Goal: Task Accomplishment & Management: Manage account settings

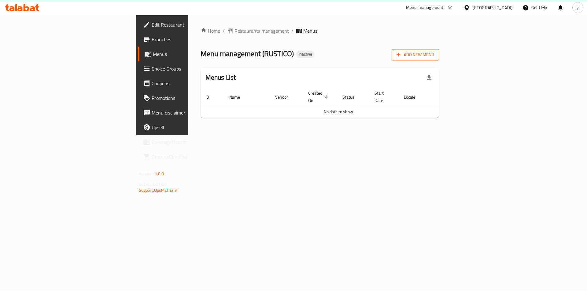
click at [434, 55] on span "Add New Menu" at bounding box center [416, 55] width 38 height 8
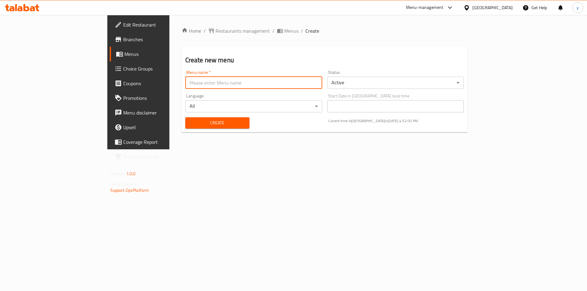
click at [279, 82] on input "text" at bounding box center [253, 83] width 137 height 12
type input "[DATE]"
click at [190, 124] on span "Create" at bounding box center [217, 123] width 54 height 8
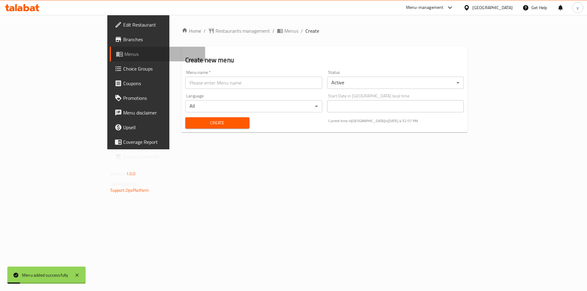
click at [124, 58] on span "Menus" at bounding box center [162, 53] width 76 height 7
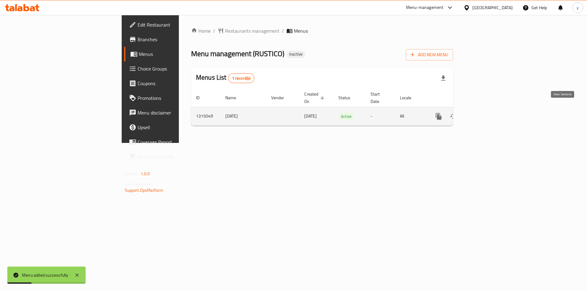
click at [486, 114] on icon "enhanced table" at bounding box center [483, 117] width 6 height 6
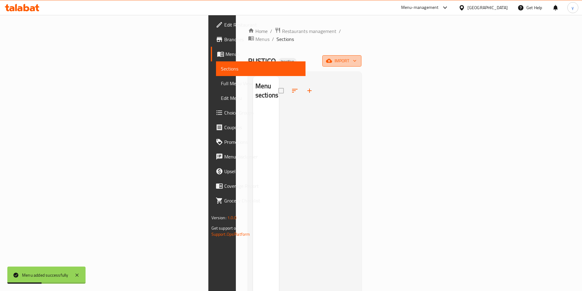
click at [362, 55] on button "import" at bounding box center [342, 60] width 39 height 11
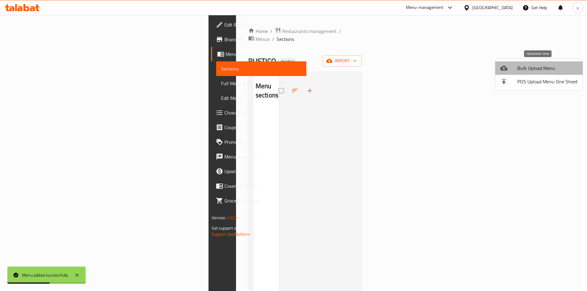
click at [539, 65] on span "Bulk Upload Menu" at bounding box center [547, 68] width 61 height 7
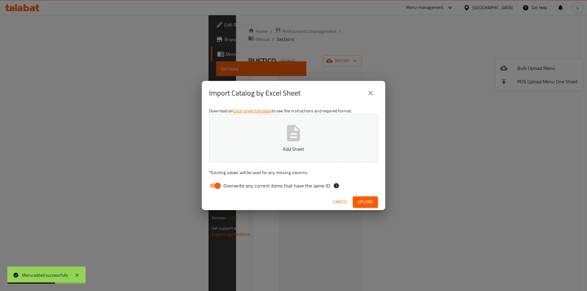
click at [214, 188] on input "Overwrite any current items that have the same ID." at bounding box center [217, 186] width 35 height 12
checkbox input "false"
click at [359, 201] on span "Upload" at bounding box center [365, 202] width 15 height 8
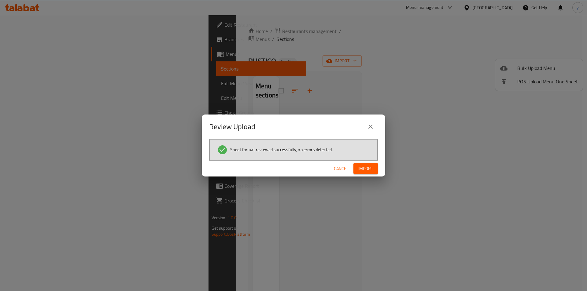
click at [368, 173] on button "Import" at bounding box center [365, 168] width 24 height 11
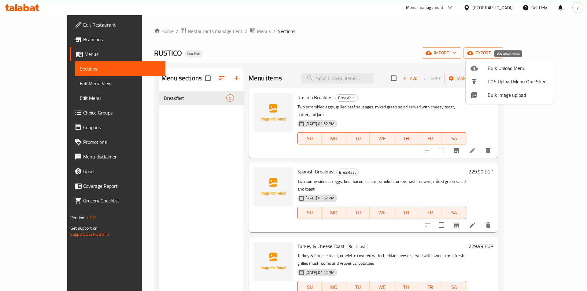
click at [501, 70] on span "Bulk Upload Menu" at bounding box center [518, 68] width 61 height 7
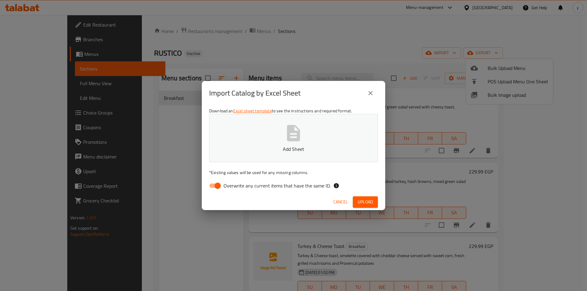
click at [218, 184] on input "Overwrite any current items that have the same ID." at bounding box center [217, 186] width 35 height 12
checkbox input "false"
click at [364, 202] on span "Upload" at bounding box center [365, 202] width 15 height 8
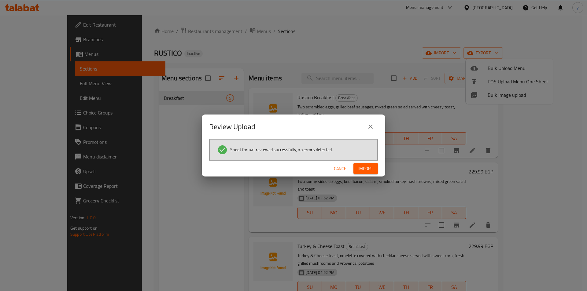
click at [367, 169] on span "Import" at bounding box center [365, 169] width 15 height 8
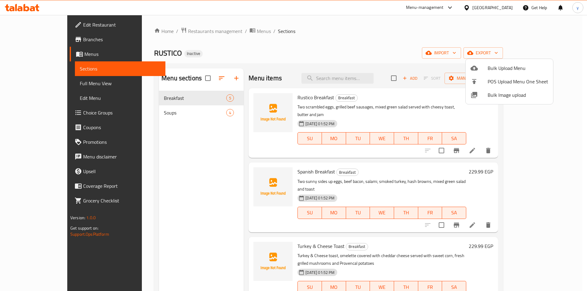
click at [61, 84] on div at bounding box center [293, 145] width 587 height 291
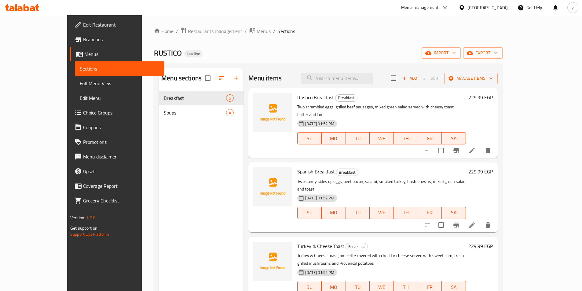
click at [80, 84] on span "Full Menu View" at bounding box center [120, 83] width 80 height 7
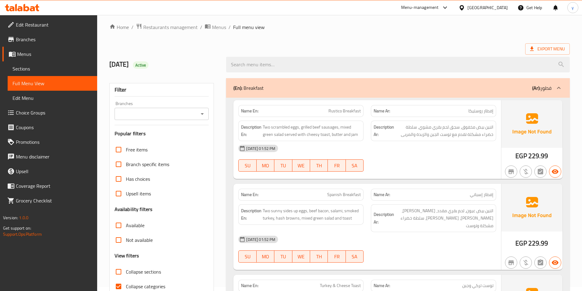
scroll to position [92, 0]
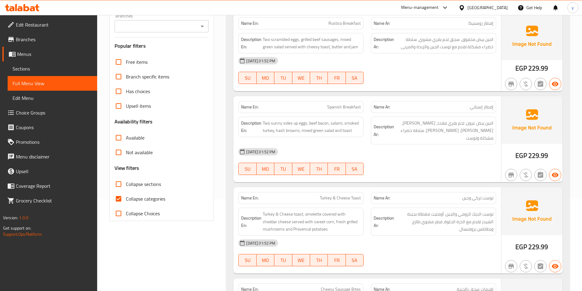
click at [120, 198] on input "Collapse categories" at bounding box center [118, 199] width 15 height 15
checkbox input "false"
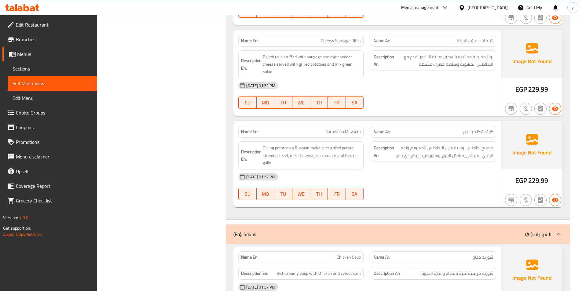
scroll to position [367, 0]
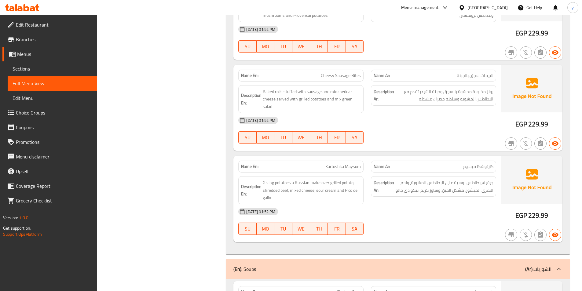
click at [12, 69] on link "Sections" at bounding box center [53, 68] width 90 height 15
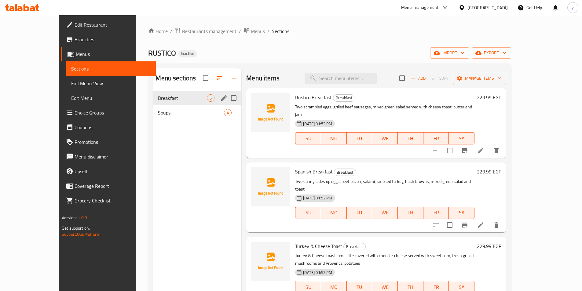
click at [221, 99] on icon "edit" at bounding box center [224, 98] width 6 height 6
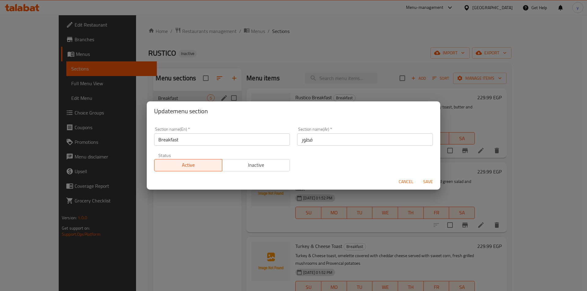
click at [326, 137] on input "فطور" at bounding box center [365, 140] width 136 height 12
type input "الأفطار"
click at [427, 184] on span "Save" at bounding box center [428, 182] width 15 height 8
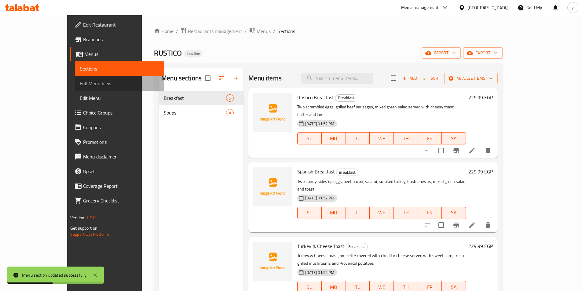
click at [80, 85] on span "Full Menu View" at bounding box center [120, 83] width 80 height 7
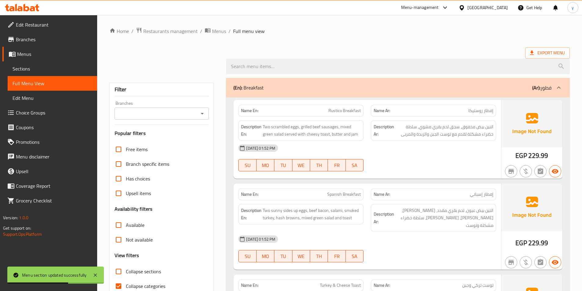
scroll to position [31, 0]
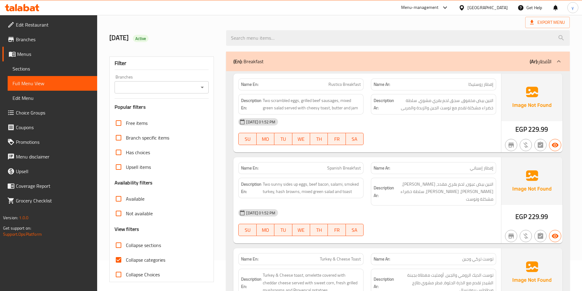
click at [46, 71] on span "Sections" at bounding box center [53, 68] width 80 height 7
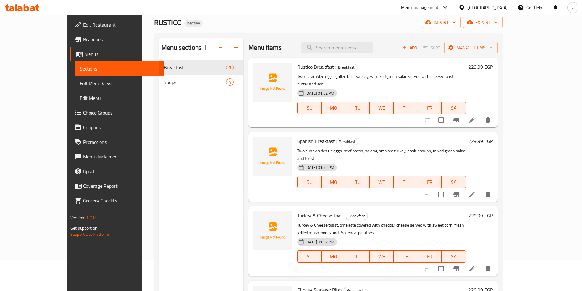
click at [481, 115] on li at bounding box center [472, 120] width 17 height 11
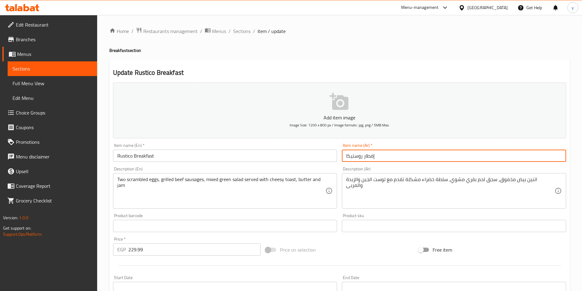
click at [349, 157] on input "إفطار روستيكا" at bounding box center [454, 156] width 224 height 12
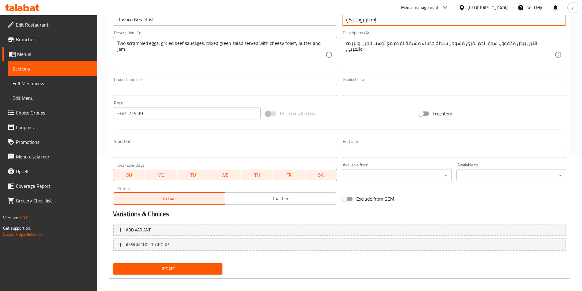
scroll to position [141, 0]
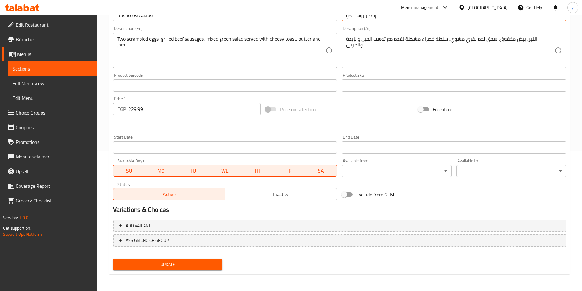
type input "إفطار روستيكو"
click at [198, 263] on span "Update" at bounding box center [168, 265] width 100 height 8
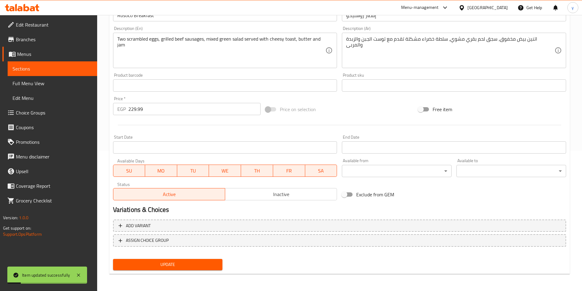
click at [58, 73] on link "Sections" at bounding box center [53, 68] width 90 height 15
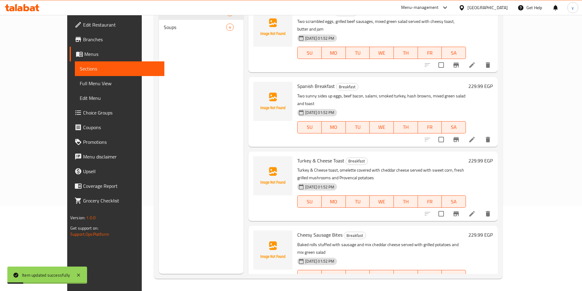
scroll to position [86, 0]
click at [80, 83] on span "Full Menu View" at bounding box center [120, 83] width 80 height 7
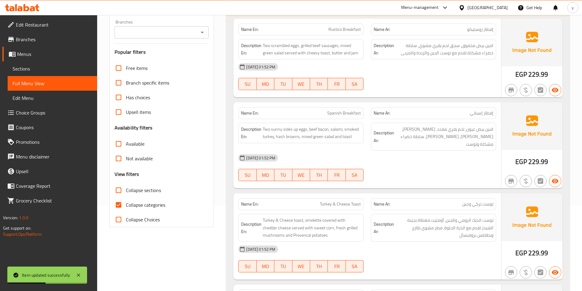
click at [131, 203] on span "Collapse categories" at bounding box center [145, 204] width 39 height 7
click at [126, 203] on input "Collapse categories" at bounding box center [118, 205] width 15 height 15
checkbox input "false"
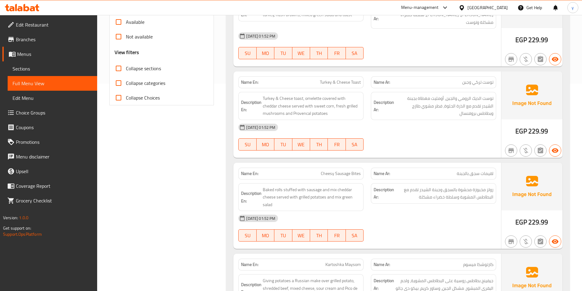
scroll to position [208, 0]
click at [43, 71] on span "Sections" at bounding box center [53, 68] width 80 height 7
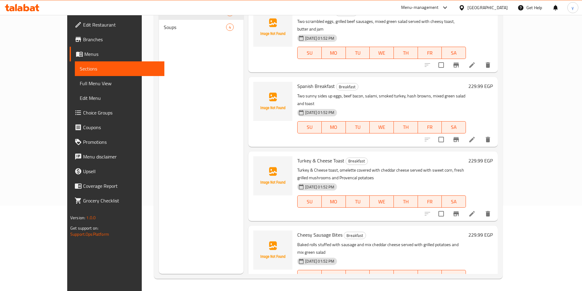
scroll to position [86, 0]
click at [475, 286] on icon at bounding box center [473, 289] width 6 height 6
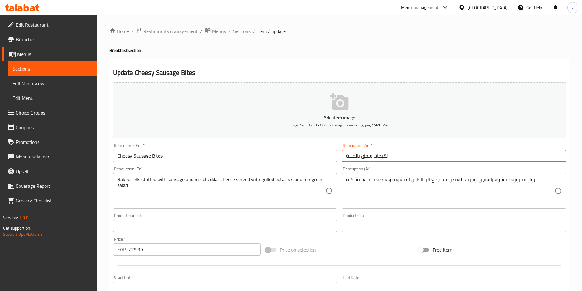
drag, startPoint x: 375, startPoint y: 158, endPoint x: 390, endPoint y: 160, distance: 14.2
click at [390, 160] on input "لقيمات سجق بالجبنة" at bounding box center [454, 156] width 224 height 12
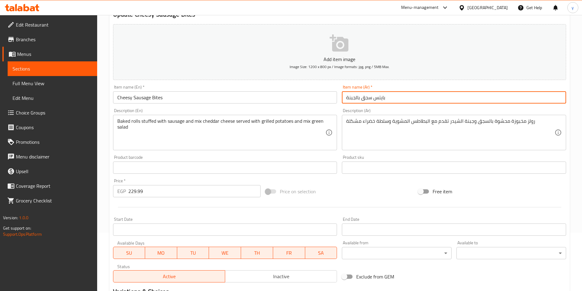
scroll to position [122, 0]
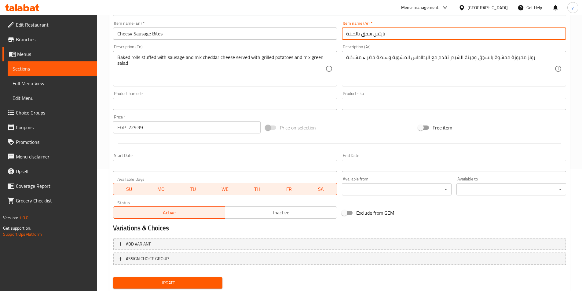
type input "بايتس سجق بالجبنة"
click at [199, 281] on span "Update" at bounding box center [168, 283] width 100 height 8
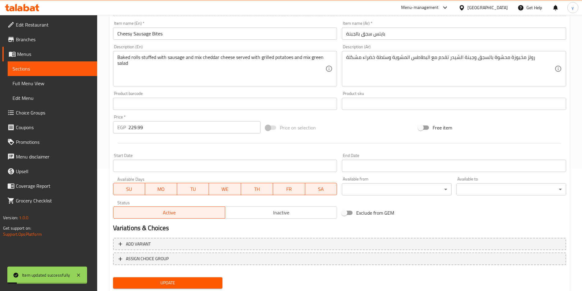
click at [59, 75] on link "Sections" at bounding box center [53, 68] width 90 height 15
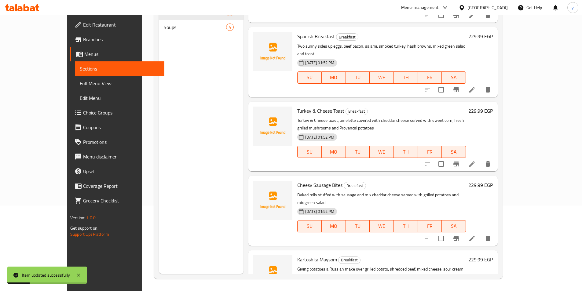
scroll to position [58, 0]
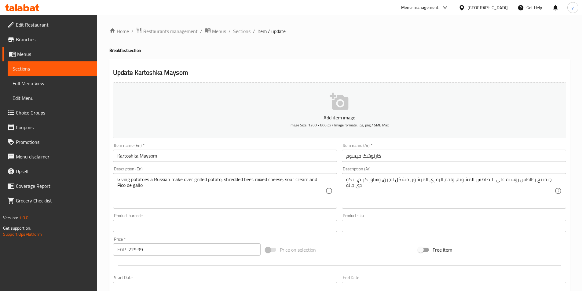
click at [34, 70] on span "Sections" at bounding box center [53, 68] width 80 height 7
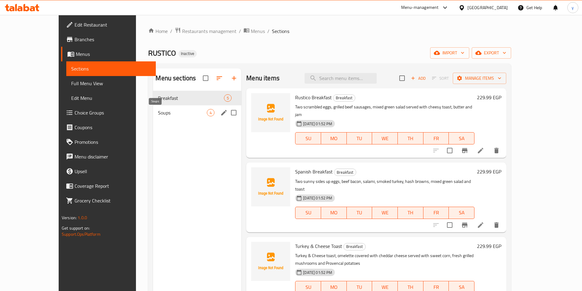
click at [158, 116] on span "Soups" at bounding box center [182, 112] width 49 height 7
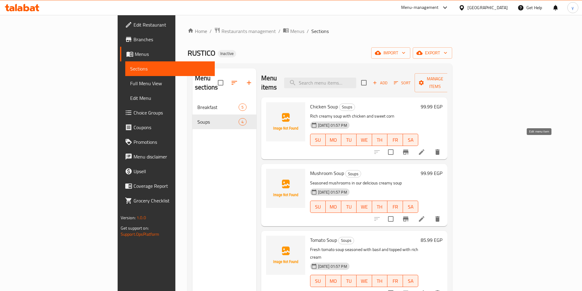
click at [426, 149] on icon at bounding box center [421, 152] width 7 height 7
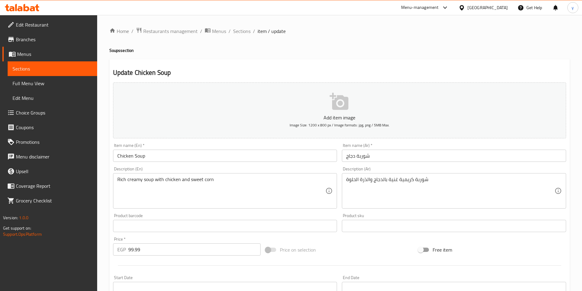
click at [66, 70] on span "Sections" at bounding box center [53, 68] width 80 height 7
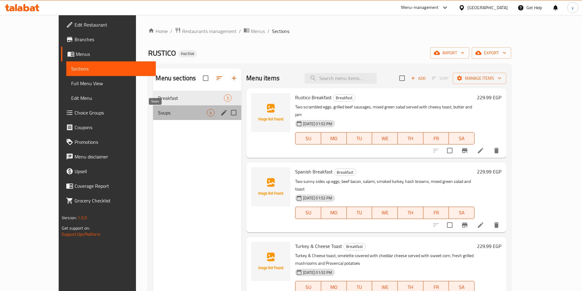
click at [168, 114] on span "Soups" at bounding box center [182, 112] width 49 height 7
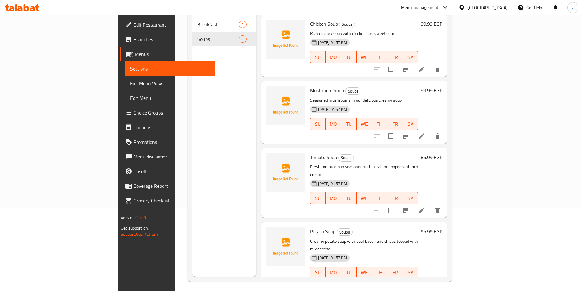
scroll to position [86, 0]
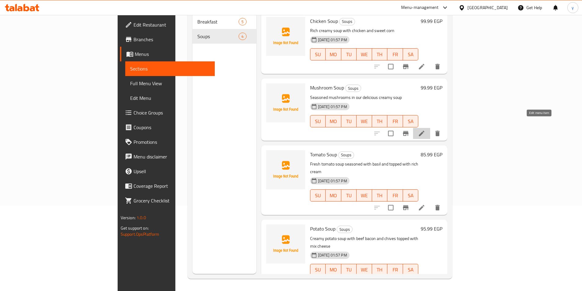
click at [425, 131] on icon at bounding box center [422, 134] width 6 height 6
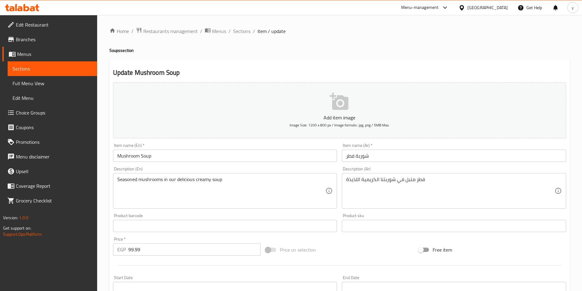
click at [38, 71] on span "Sections" at bounding box center [53, 68] width 80 height 7
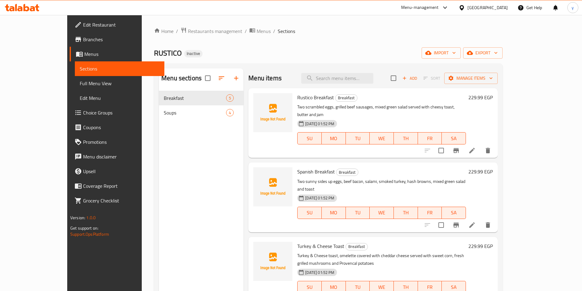
scroll to position [58, 0]
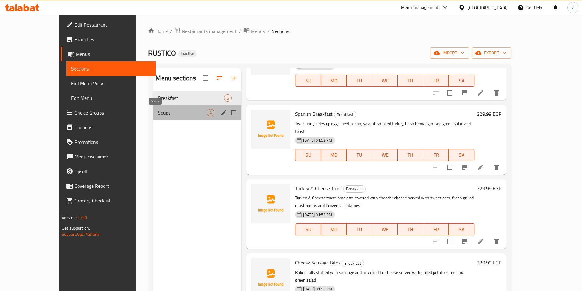
click at [158, 111] on span "Soups" at bounding box center [182, 112] width 49 height 7
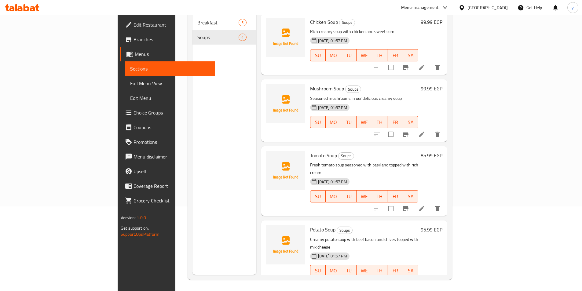
scroll to position [86, 0]
click at [426, 204] on icon at bounding box center [421, 207] width 7 height 7
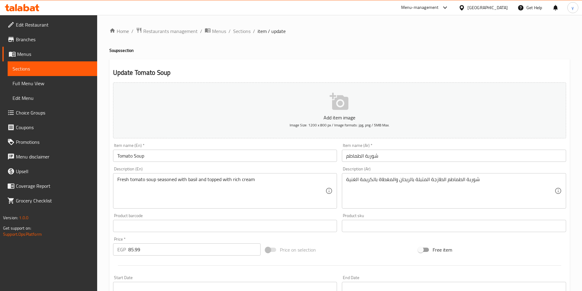
click at [63, 72] on link "Sections" at bounding box center [53, 68] width 90 height 15
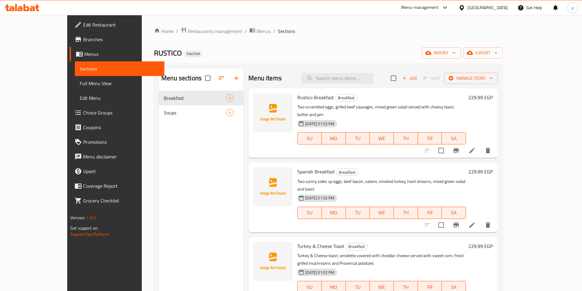
scroll to position [58, 0]
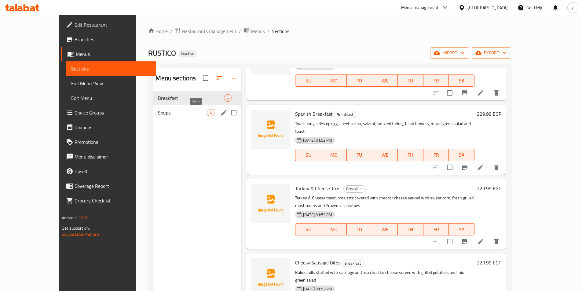
click at [207, 112] on span "4" at bounding box center [210, 113] width 7 height 6
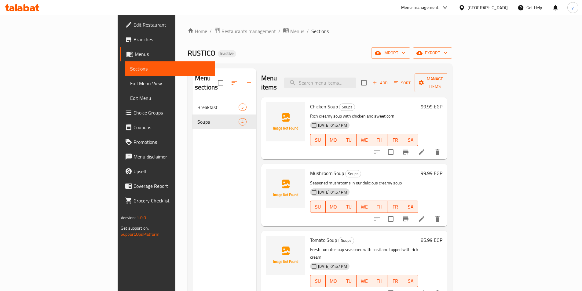
scroll to position [86, 0]
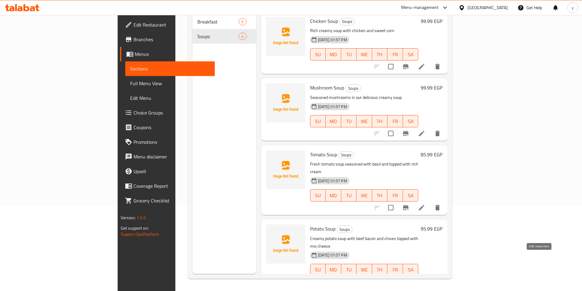
click at [425, 280] on icon at bounding box center [422, 283] width 6 height 6
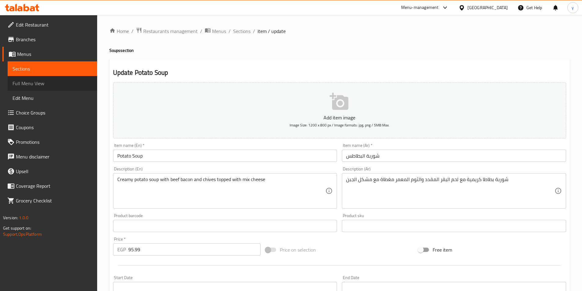
click at [43, 84] on span "Full Menu View" at bounding box center [53, 83] width 80 height 7
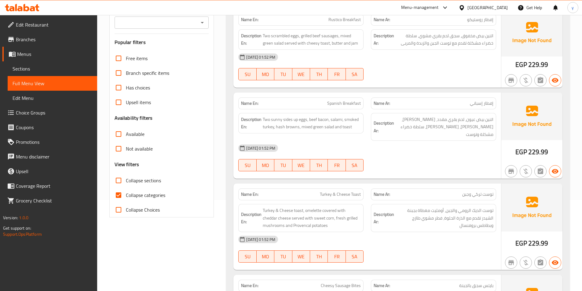
scroll to position [92, 0]
click at [143, 194] on span "Collapse categories" at bounding box center [145, 194] width 39 height 7
click at [126, 194] on input "Collapse categories" at bounding box center [118, 194] width 15 height 15
checkbox input "false"
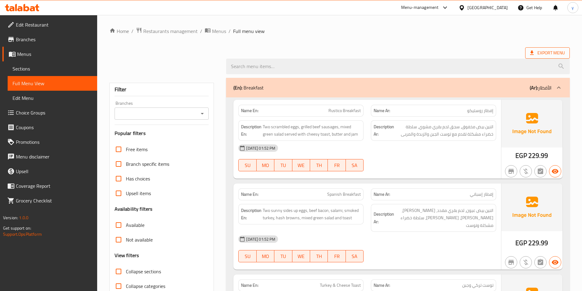
click at [551, 51] on span "Export Menu" at bounding box center [547, 53] width 35 height 8
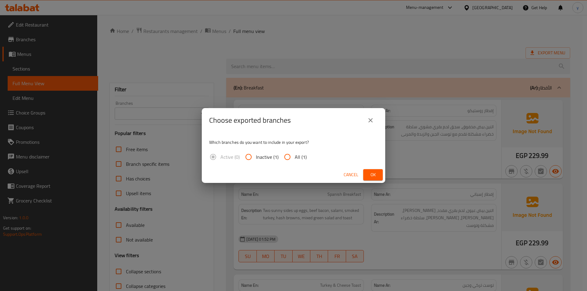
click at [288, 156] on input "All (1)" at bounding box center [287, 157] width 15 height 15
radio input "true"
click at [375, 171] on span "Ok" at bounding box center [373, 175] width 10 height 8
